Goal: Find contact information: Find contact information

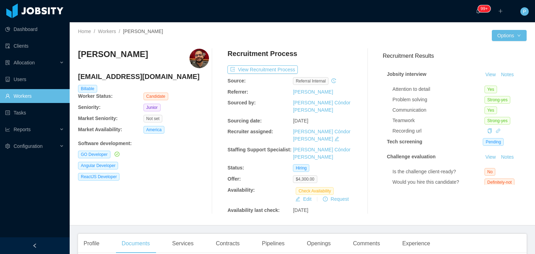
scroll to position [123, 0]
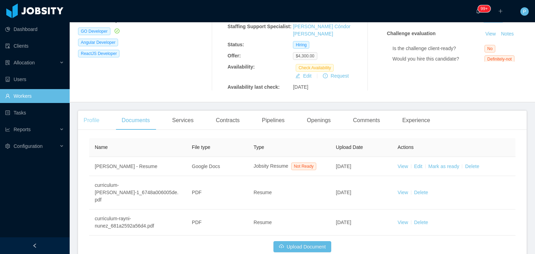
click at [98, 111] on div "Profile" at bounding box center [91, 121] width 27 height 20
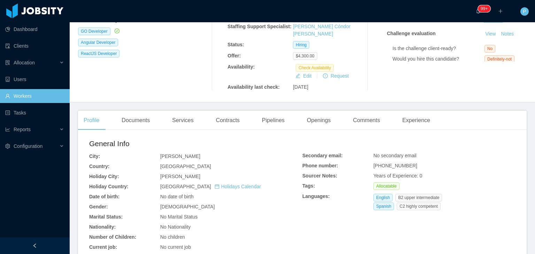
click at [177, 45] on div "Angular Developer" at bounding box center [143, 43] width 131 height 8
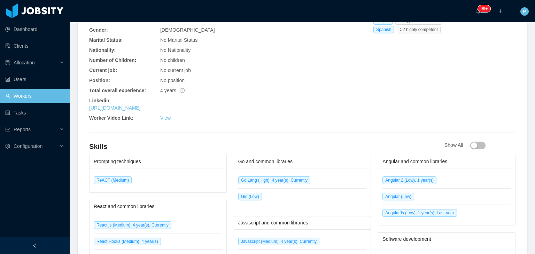
scroll to position [305, 0]
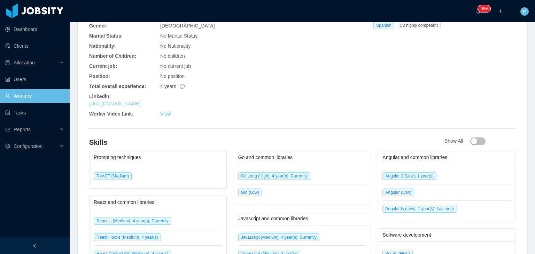
click at [141, 101] on link "https://www.linkedin.com/in/rayninunezespino" at bounding box center [115, 104] width 52 height 6
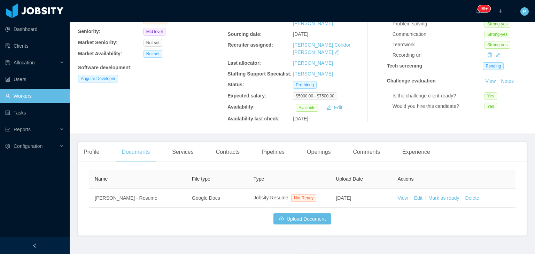
click at [194, 57] on div "Not set" at bounding box center [177, 54] width 66 height 8
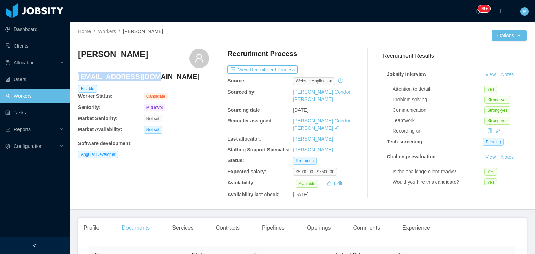
drag, startPoint x: 147, startPoint y: 77, endPoint x: 79, endPoint y: 77, distance: 67.3
click at [79, 77] on h4 "[EMAIL_ADDRESS][DOMAIN_NAME]" at bounding box center [143, 77] width 131 height 10
copy h4 "[EMAIL_ADDRESS][DOMAIN_NAME]"
